Goal: Find specific page/section: Find specific page/section

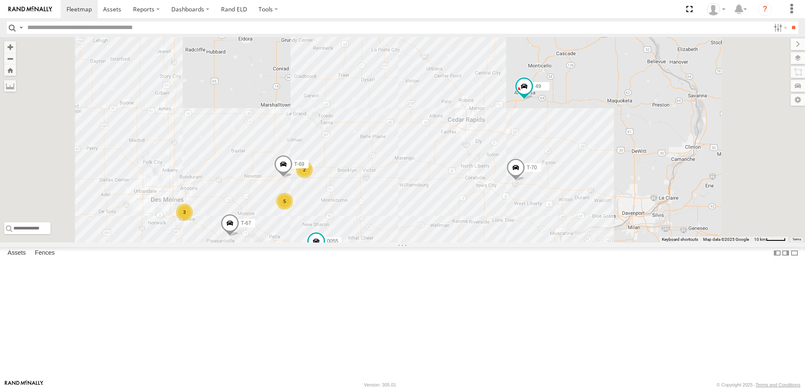
click at [0, 0] on div "47" at bounding box center [0, 0] width 0 height 0
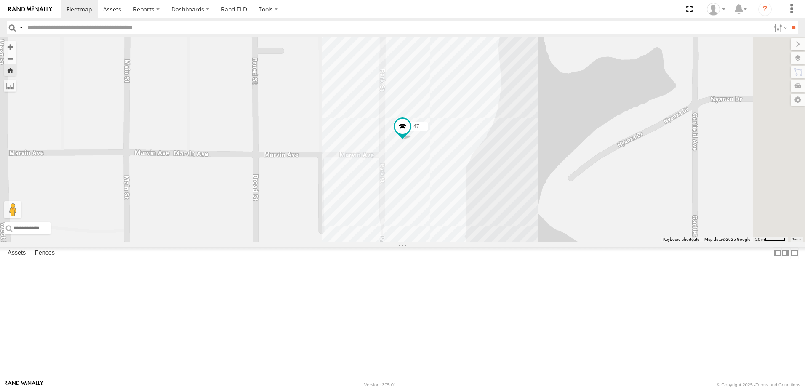
click at [0, 0] on div "0055" at bounding box center [0, 0] width 0 height 0
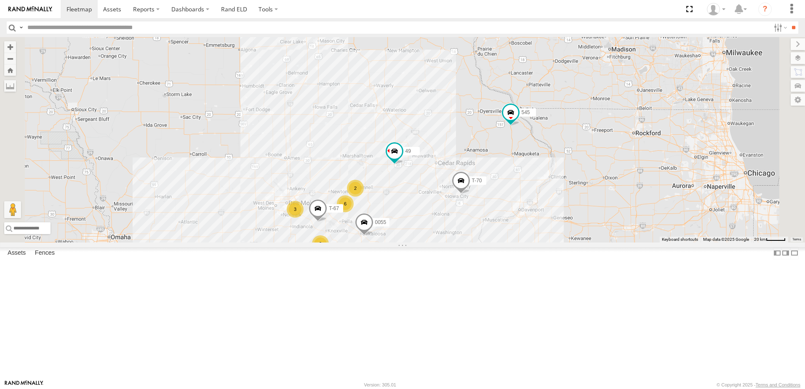
click at [0, 0] on div "47" at bounding box center [0, 0] width 0 height 0
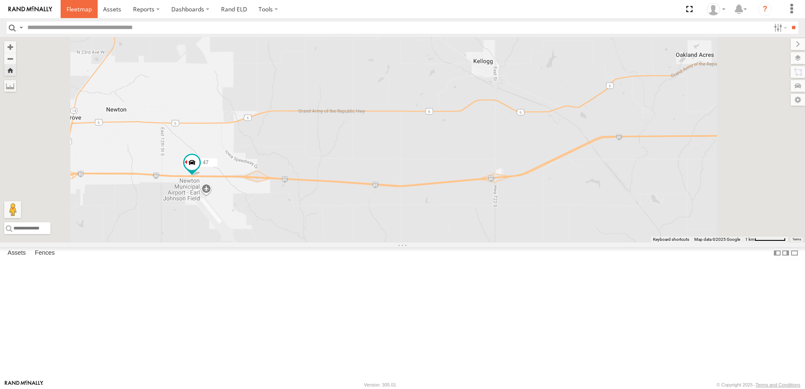
click at [74, 11] on span at bounding box center [79, 9] width 25 height 8
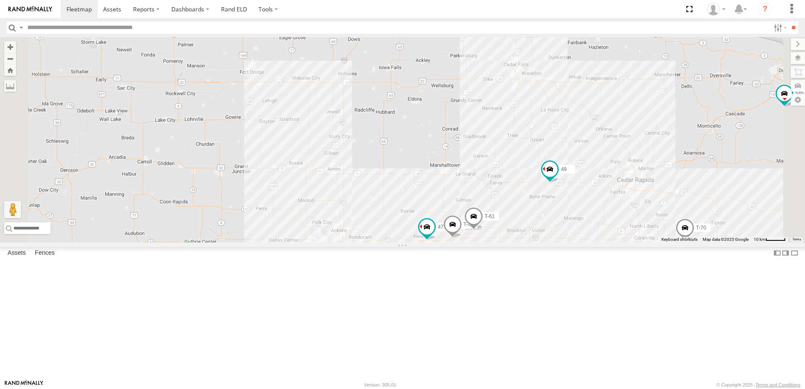
drag, startPoint x: 469, startPoint y: 274, endPoint x: 415, endPoint y: 158, distance: 127.6
click at [417, 160] on div "T-70 545 0055 48 47 T-67 49 T-61 5 3 T-69" at bounding box center [402, 140] width 805 height 206
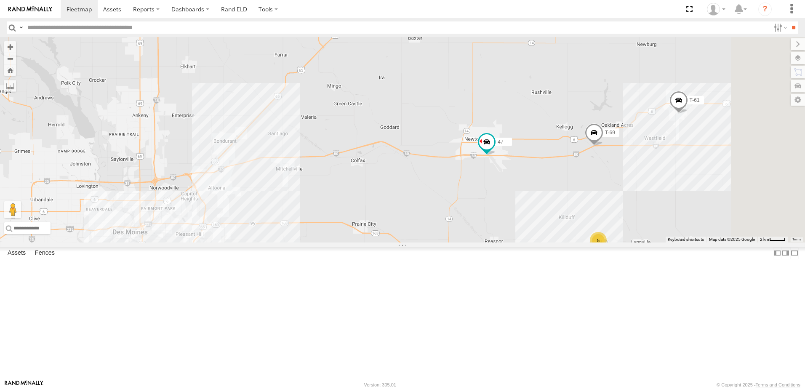
drag, startPoint x: 510, startPoint y: 168, endPoint x: 298, endPoint y: 140, distance: 214.6
click at [298, 140] on div "T-70 545 0055 48 47 T-67 49 T-61 T-69 5 3" at bounding box center [402, 140] width 805 height 206
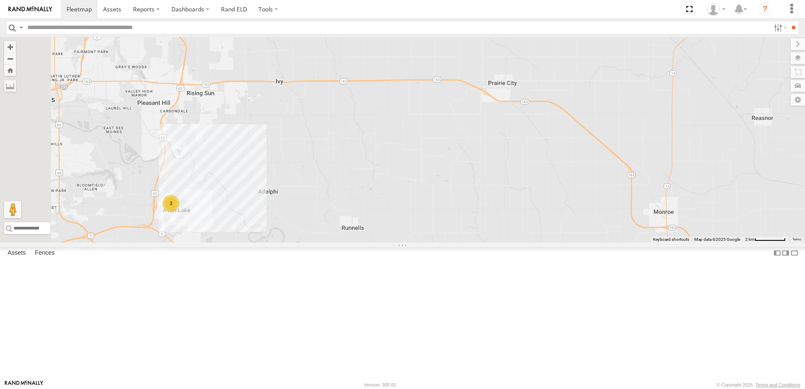
click at [179, 212] on div "3" at bounding box center [171, 203] width 17 height 17
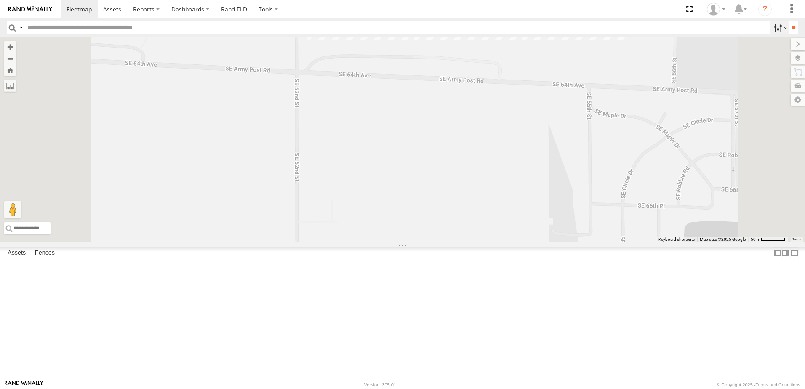
click at [771, 25] on label at bounding box center [780, 27] width 18 height 12
click at [0, 0] on span "Tractor" at bounding box center [0, 0] width 0 height 0
click at [789, 24] on input "**" at bounding box center [794, 27] width 10 height 12
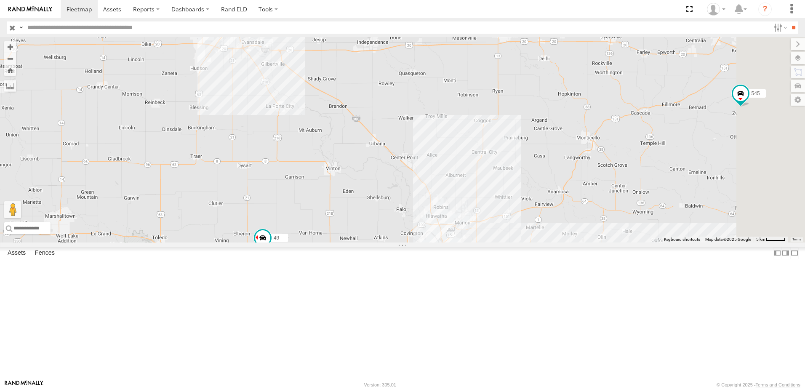
drag, startPoint x: 593, startPoint y: 333, endPoint x: 480, endPoint y: 247, distance: 142.2
click at [488, 243] on div "545 0055 48 47 46 49" at bounding box center [402, 140] width 805 height 206
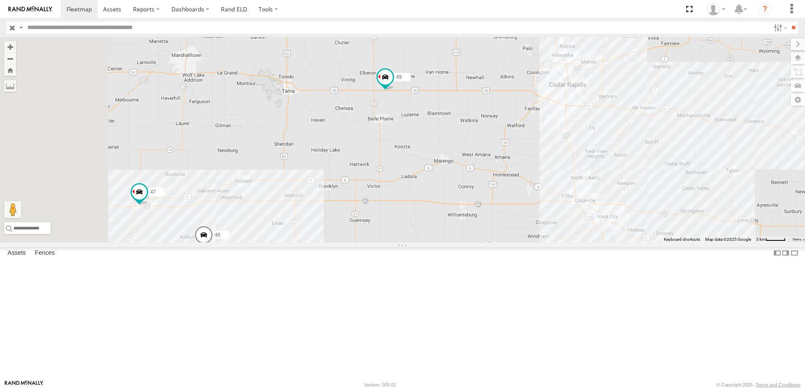
drag, startPoint x: 357, startPoint y: 260, endPoint x: 580, endPoint y: 236, distance: 224.1
click at [575, 238] on div "545 0055 48 47 46 49" at bounding box center [402, 140] width 805 height 206
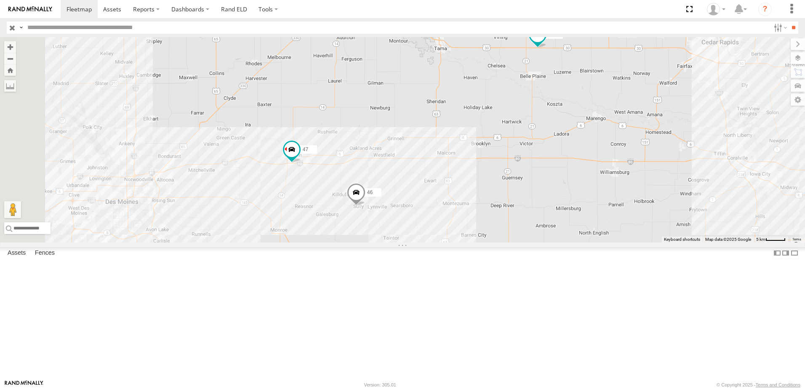
drag, startPoint x: 421, startPoint y: 195, endPoint x: 469, endPoint y: 186, distance: 48.8
click at [460, 188] on div "545 0055 48 47 46 49" at bounding box center [402, 140] width 805 height 206
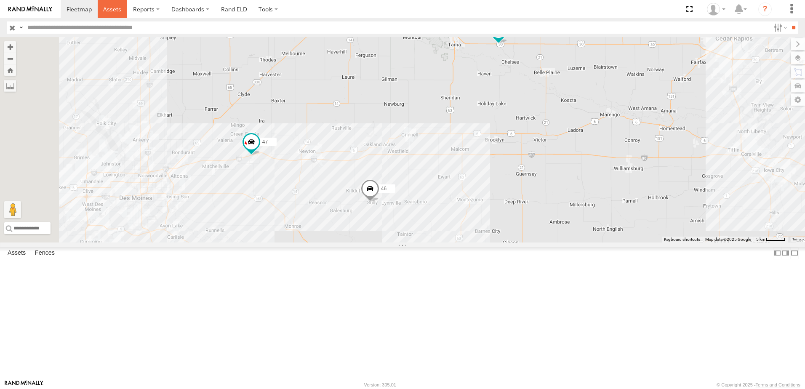
click at [113, 6] on span at bounding box center [112, 9] width 18 height 8
